Goal: Transaction & Acquisition: Purchase product/service

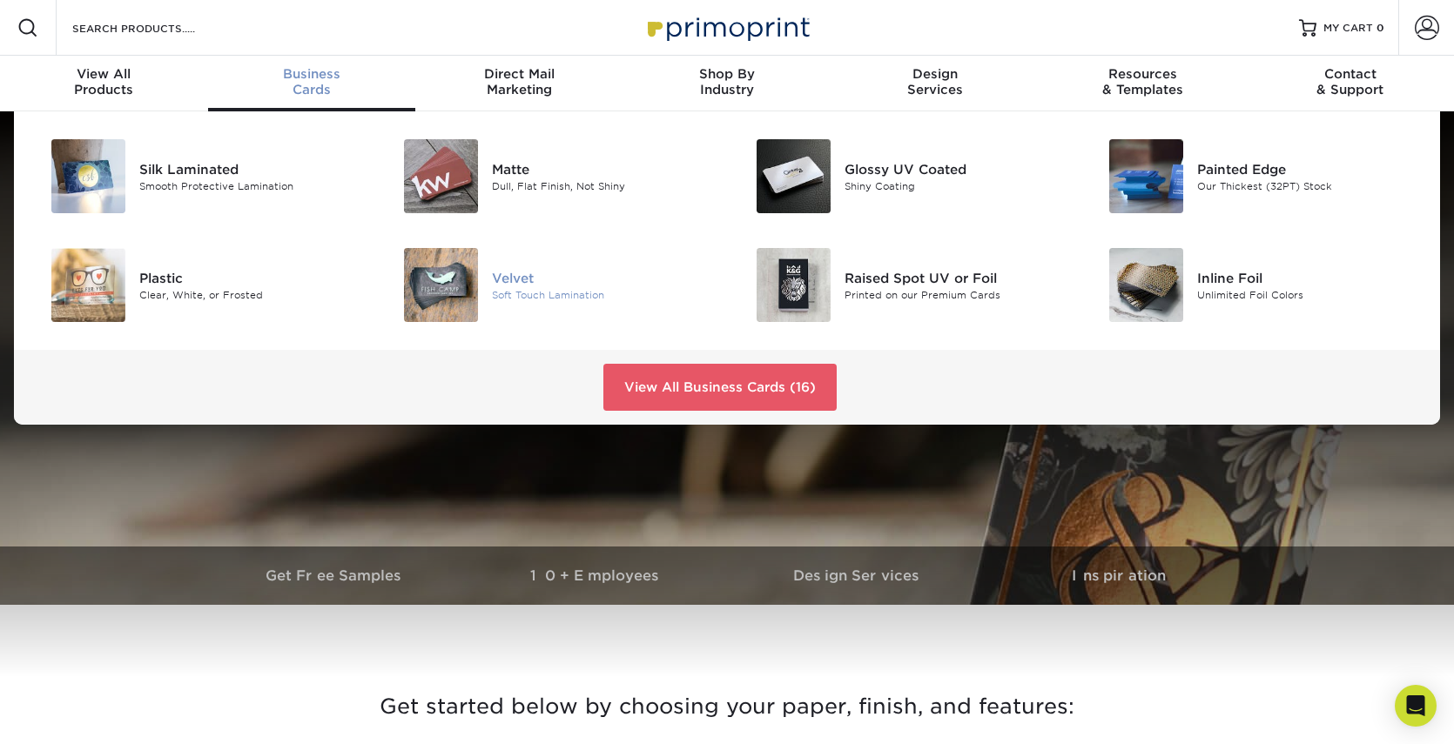
click at [514, 277] on div "Velvet" at bounding box center [603, 277] width 222 height 19
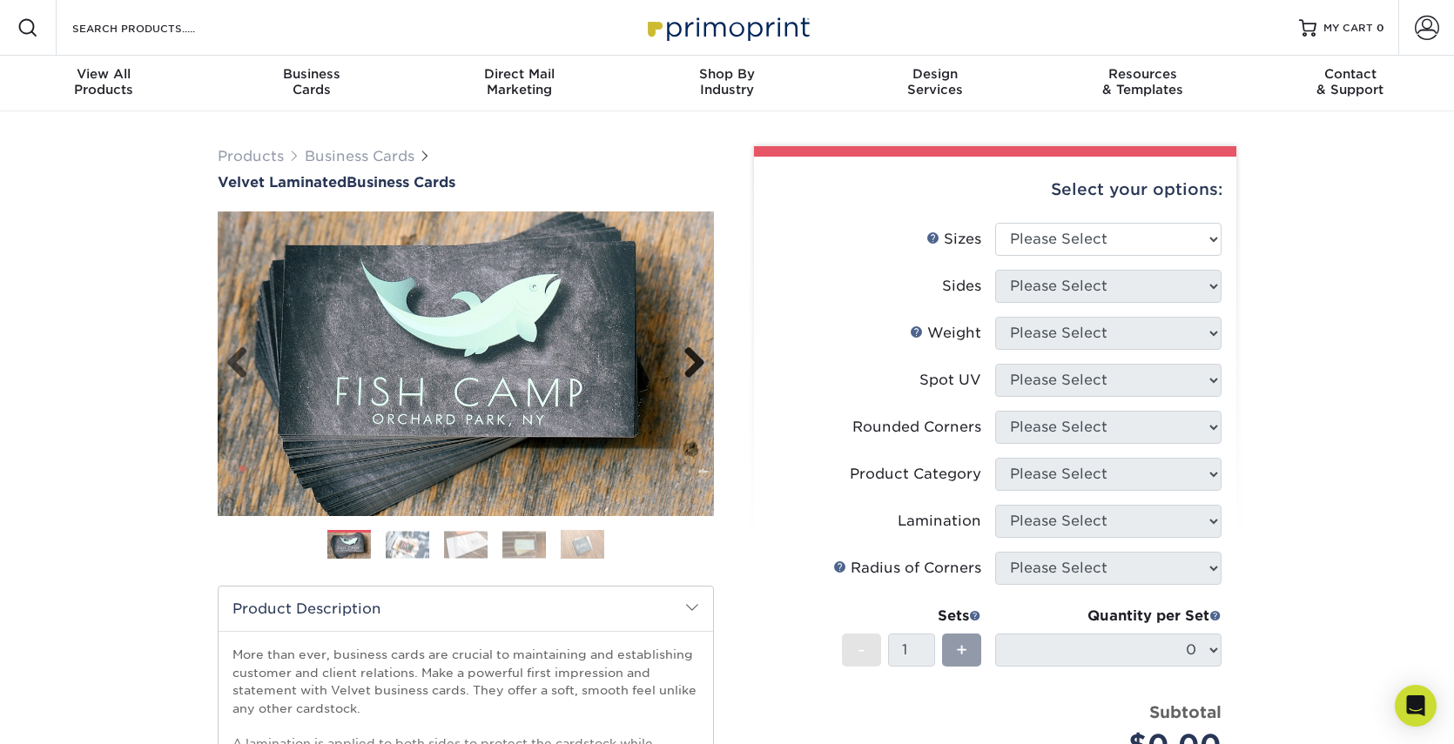
click at [688, 359] on link "Next" at bounding box center [687, 364] width 35 height 35
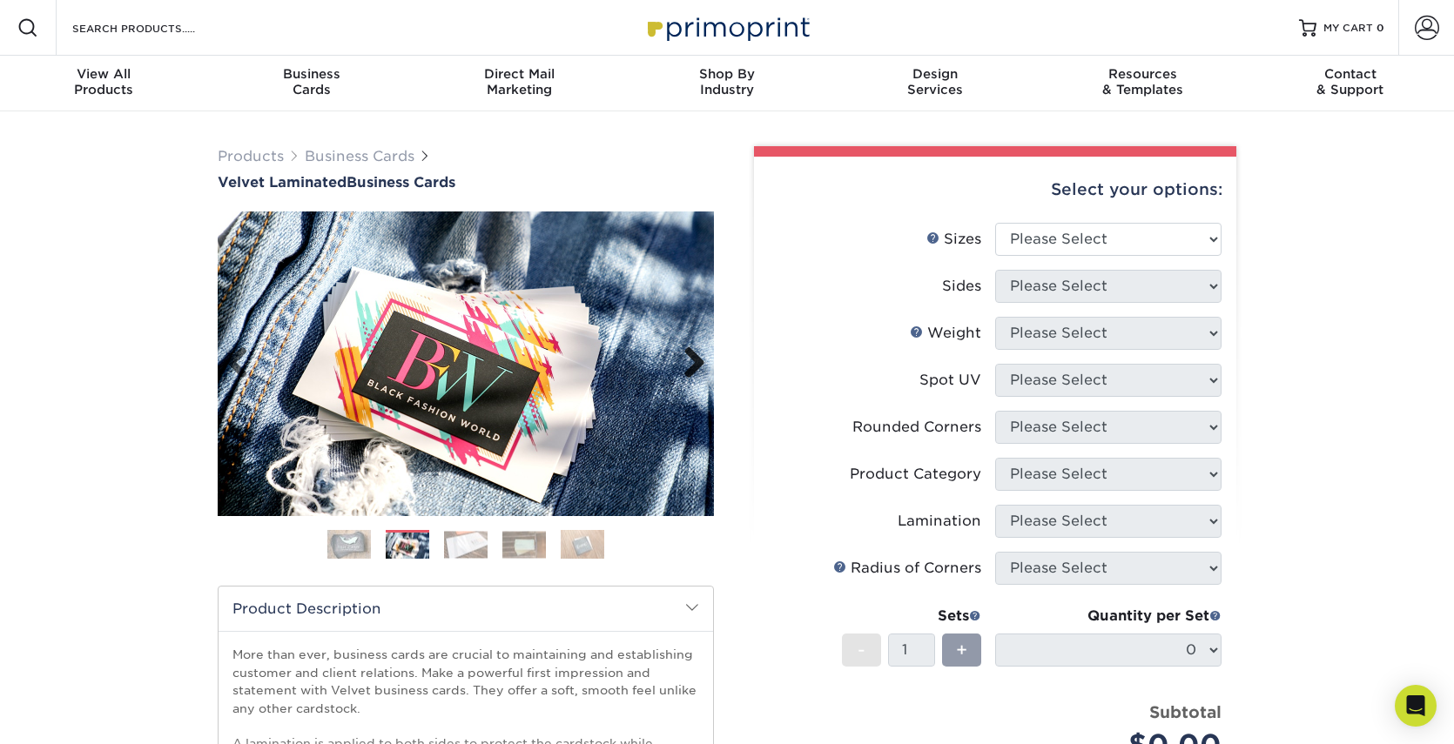
click at [688, 359] on link "Next" at bounding box center [687, 364] width 35 height 35
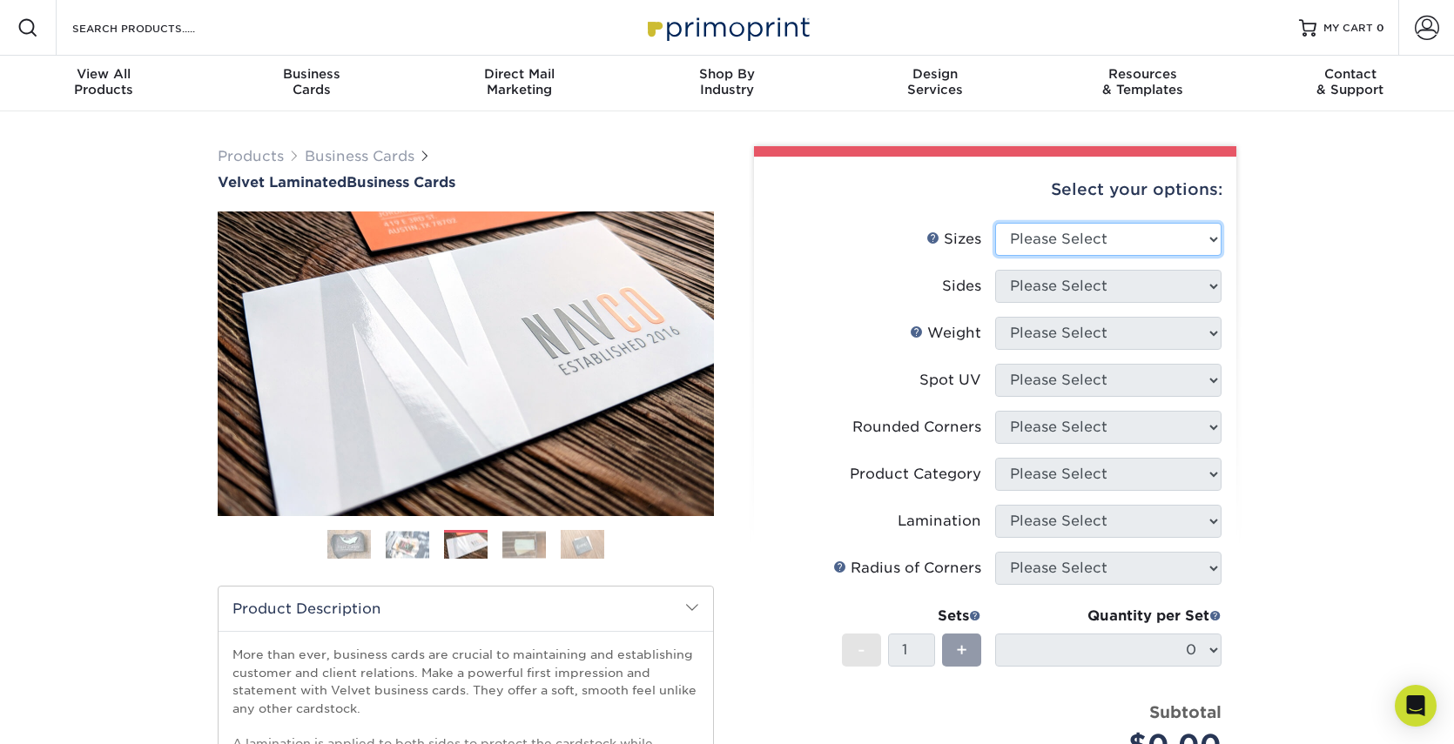
click at [1050, 251] on select "Please Select 1.5" x 3.5" - Mini 1.75" x 3.5" - Mini 2" x 2" - Square 2" x 3" -…" at bounding box center [1108, 239] width 226 height 33
select select "2.12x3.38"
click at [995, 223] on select "Please Select 1.5" x 3.5" - Mini 1.75" x 3.5" - Mini 2" x 2" - Square 2" x 3" -…" at bounding box center [1108, 239] width 226 height 33
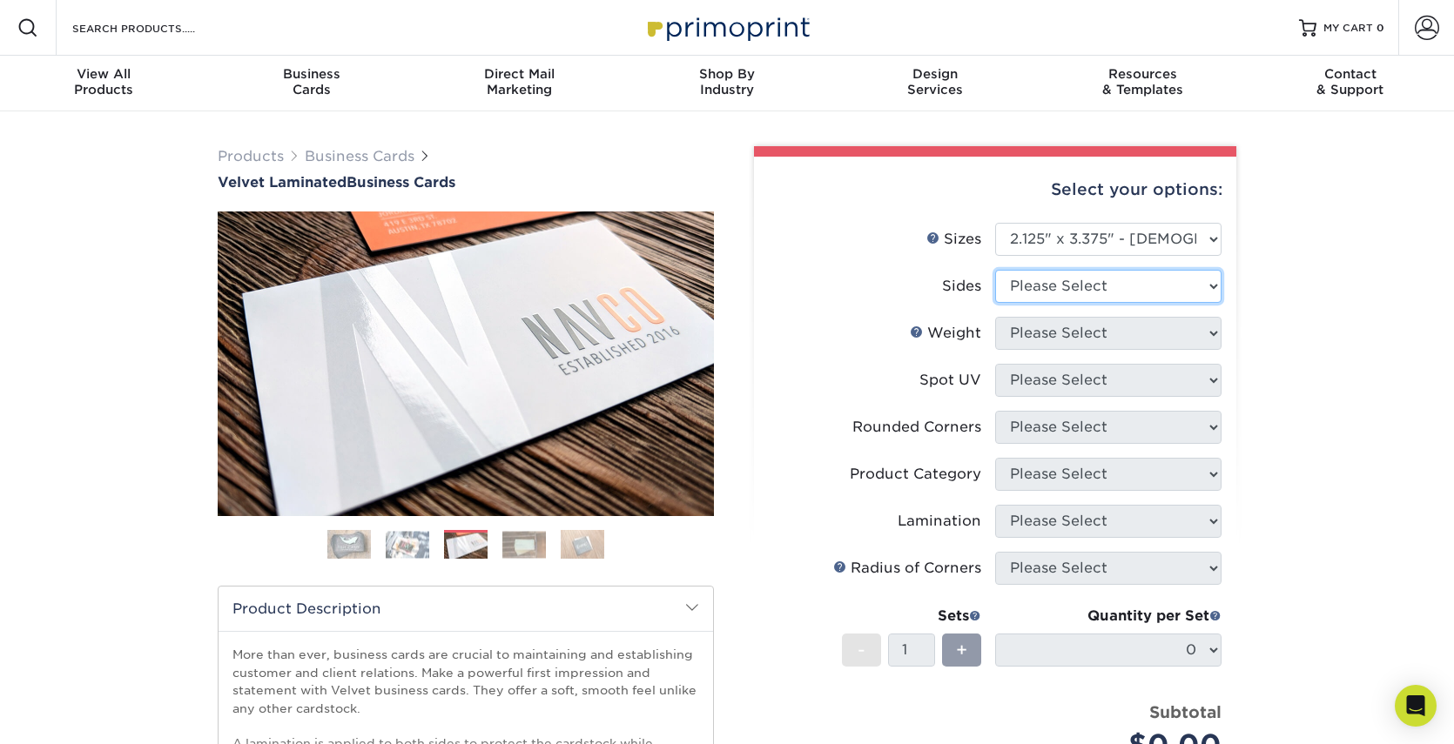
click at [1079, 287] on select "Please Select Print Both Sides Print Front Only" at bounding box center [1108, 286] width 226 height 33
select select "13abbda7-1d64-4f25-8bb2-c179b224825d"
click at [995, 270] on select "Please Select Print Both Sides Print Front Only" at bounding box center [1108, 286] width 226 height 33
click at [1135, 328] on select "Please Select 16PT" at bounding box center [1108, 333] width 226 height 33
select select "16PT"
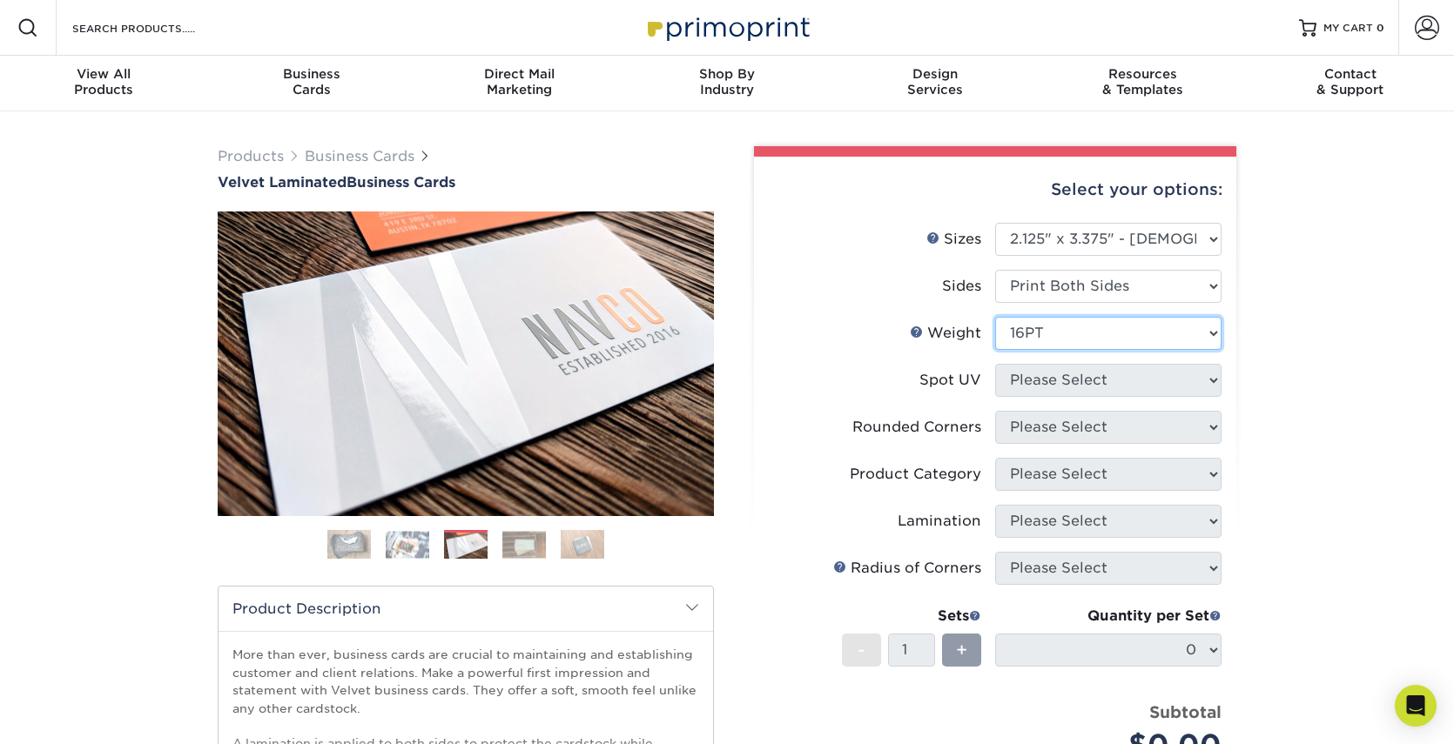
click at [995, 317] on select "Please Select 16PT" at bounding box center [1108, 333] width 226 height 33
click at [1122, 369] on select "Please Select No Spot UV Front and Back (Both Sides) Front Only Back Only" at bounding box center [1108, 380] width 226 height 33
select select "0"
click at [995, 364] on select "Please Select No Spot UV Front and Back (Both Sides) Front Only Back Only" at bounding box center [1108, 380] width 226 height 33
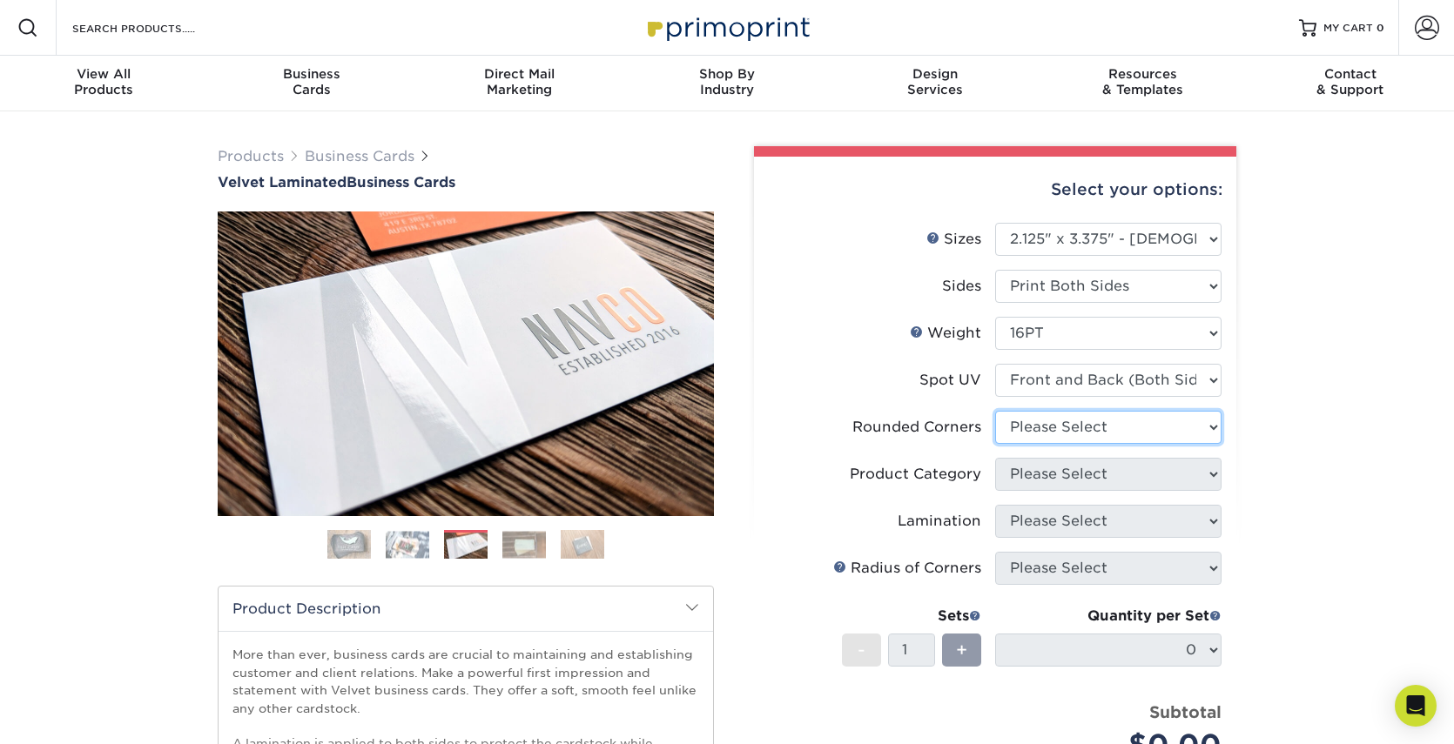
click at [1107, 422] on select "Please Select Yes - Round 2 Corners Yes - Round 4 Corners No" at bounding box center [1108, 427] width 226 height 33
select select "0"
click at [995, 411] on select "Please Select Yes - Round 2 Corners Yes - Round 4 Corners No" at bounding box center [1108, 427] width 226 height 33
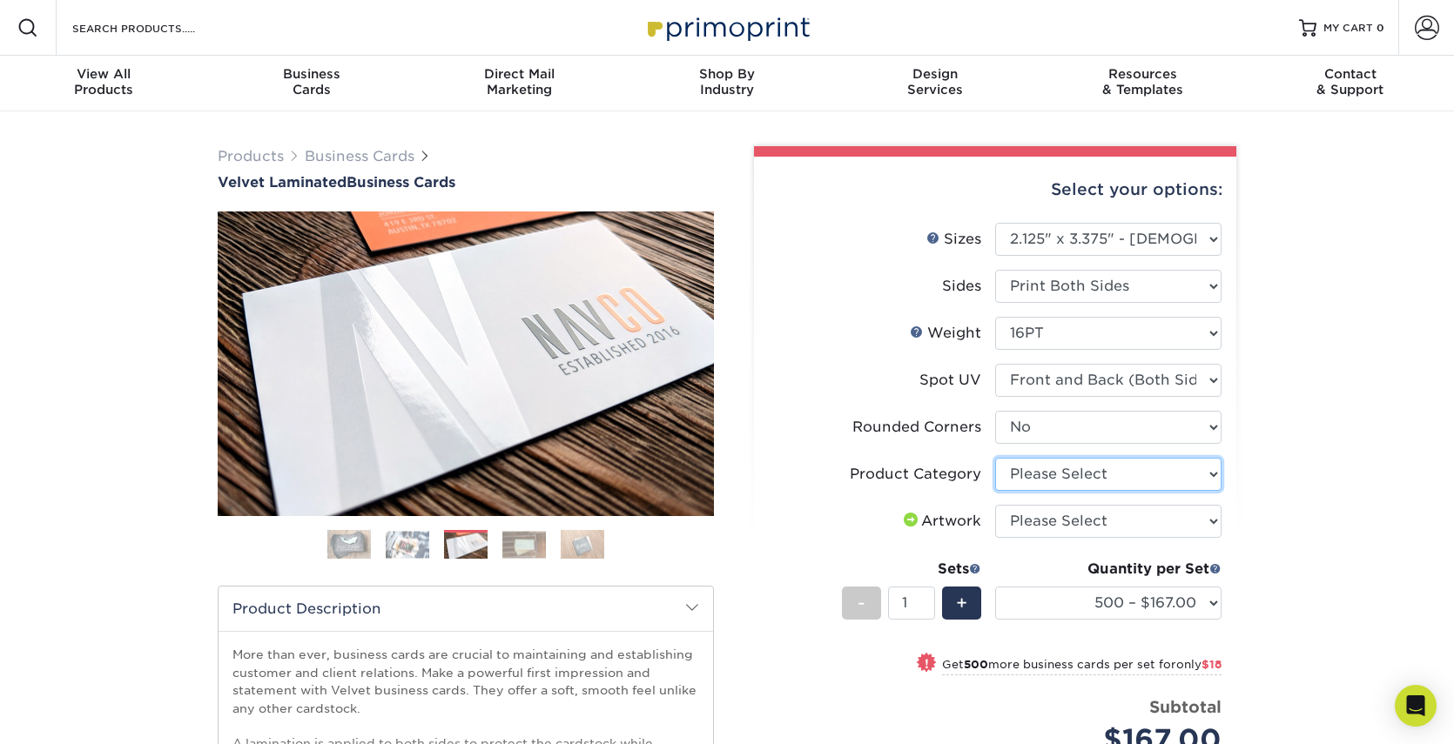
click at [1093, 469] on select "Please Select Business Cards" at bounding box center [1108, 474] width 226 height 33
select select "3b5148f1-0588-4f88-a218-97bcfdce65c1"
click at [995, 458] on select "Please Select Business Cards" at bounding box center [1108, 474] width 226 height 33
click at [1126, 526] on select "Please Select I will upload files I need a design - $100" at bounding box center [1108, 521] width 226 height 33
select select "upload"
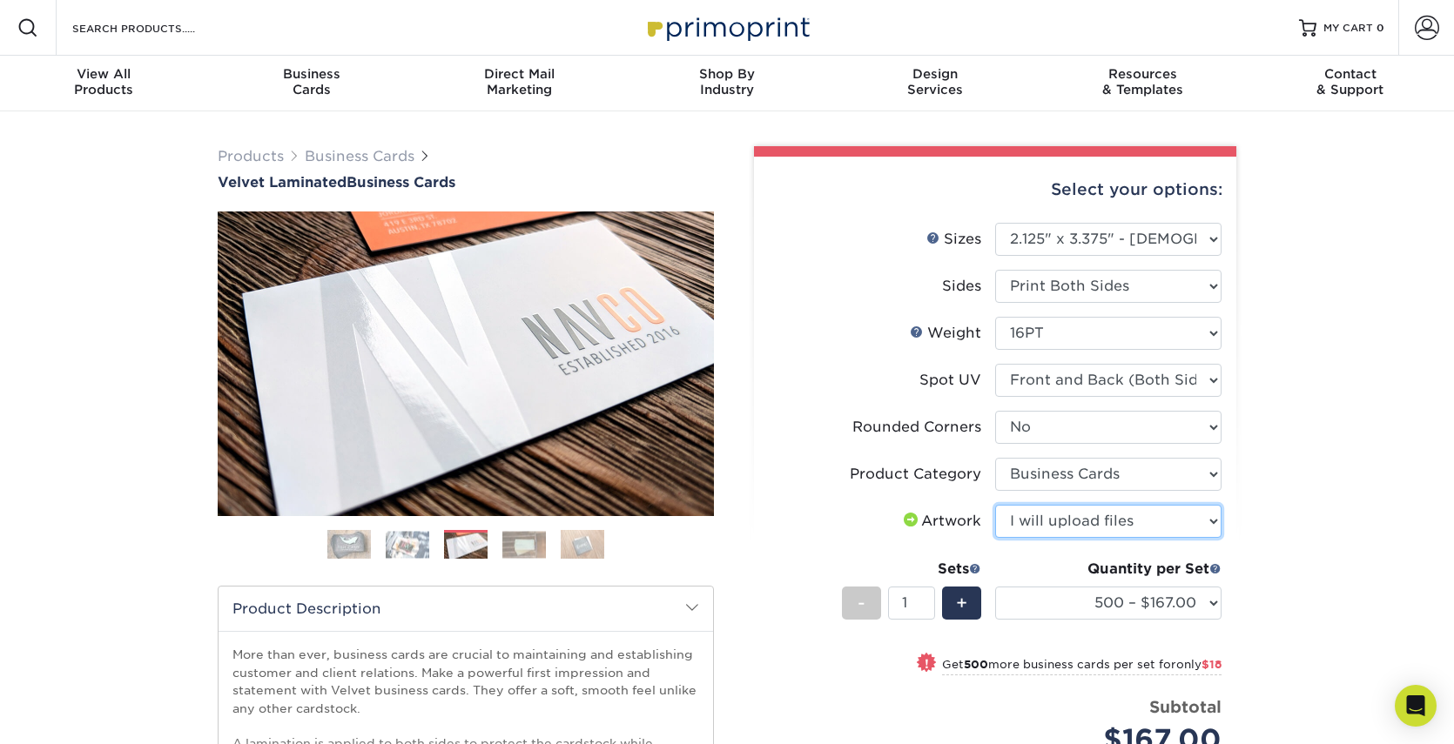
click at [995, 505] on select "Please Select I will upload files I need a design - $100" at bounding box center [1108, 521] width 226 height 33
